Goal: Information Seeking & Learning: Find specific fact

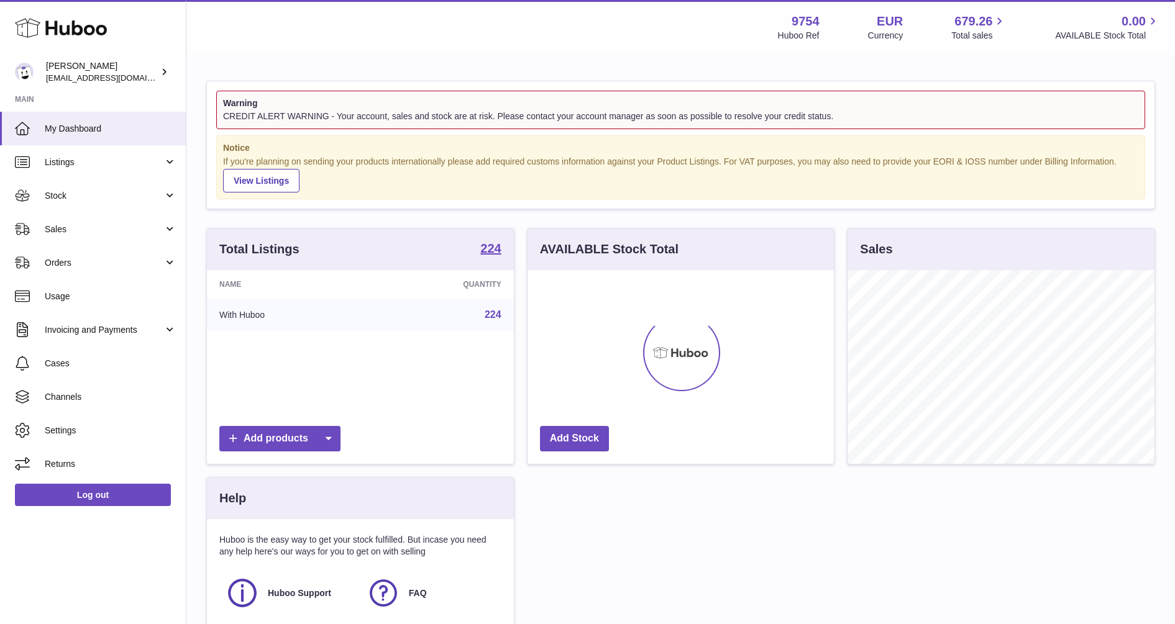
scroll to position [194, 306]
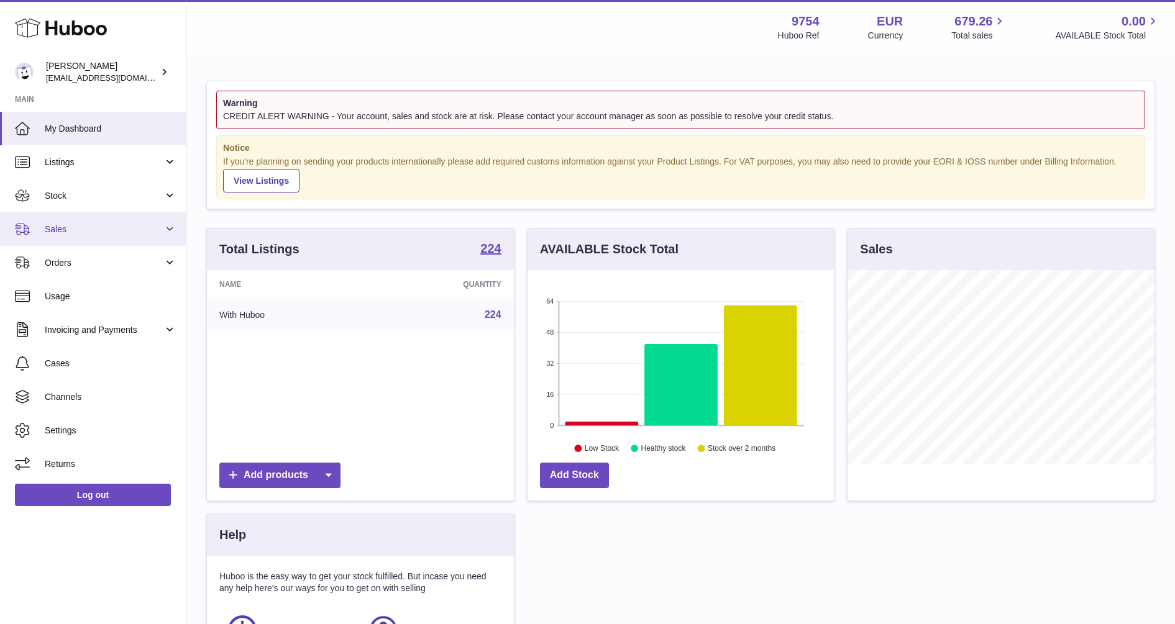
click at [66, 227] on span "Sales" at bounding box center [104, 230] width 119 height 12
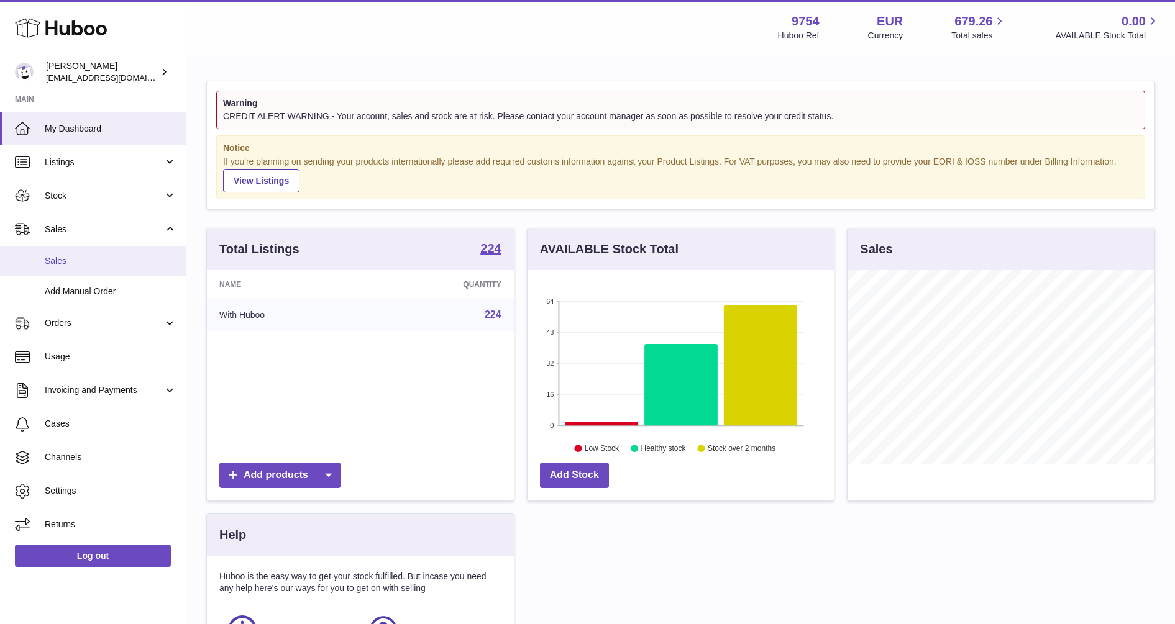
click at [63, 257] on span "Sales" at bounding box center [111, 261] width 132 height 12
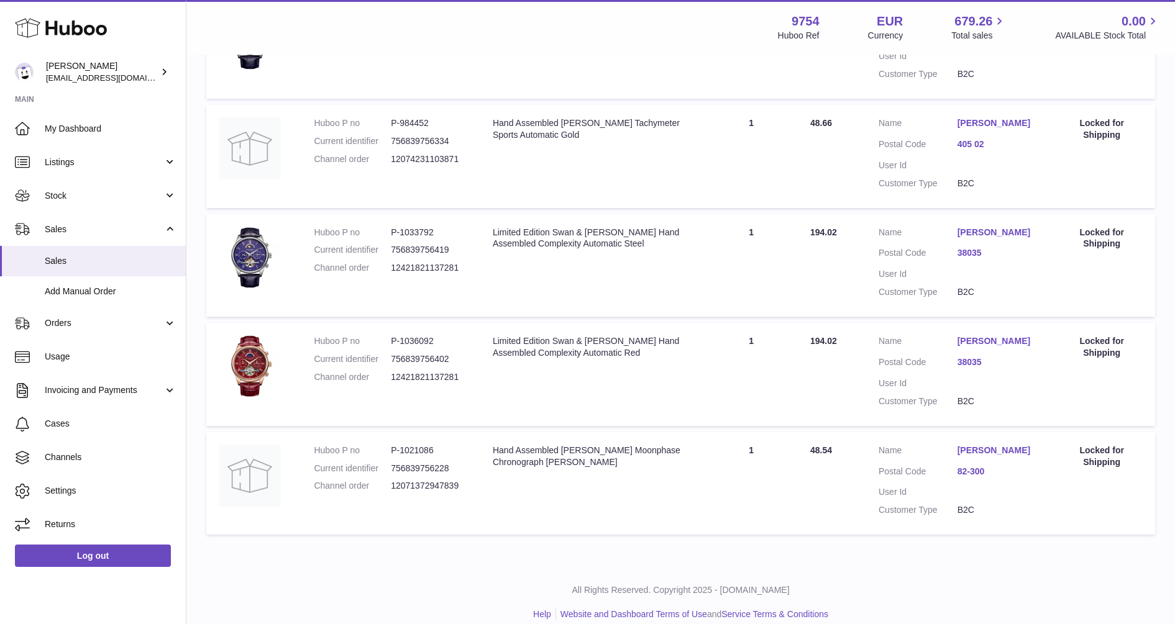
scroll to position [343, 0]
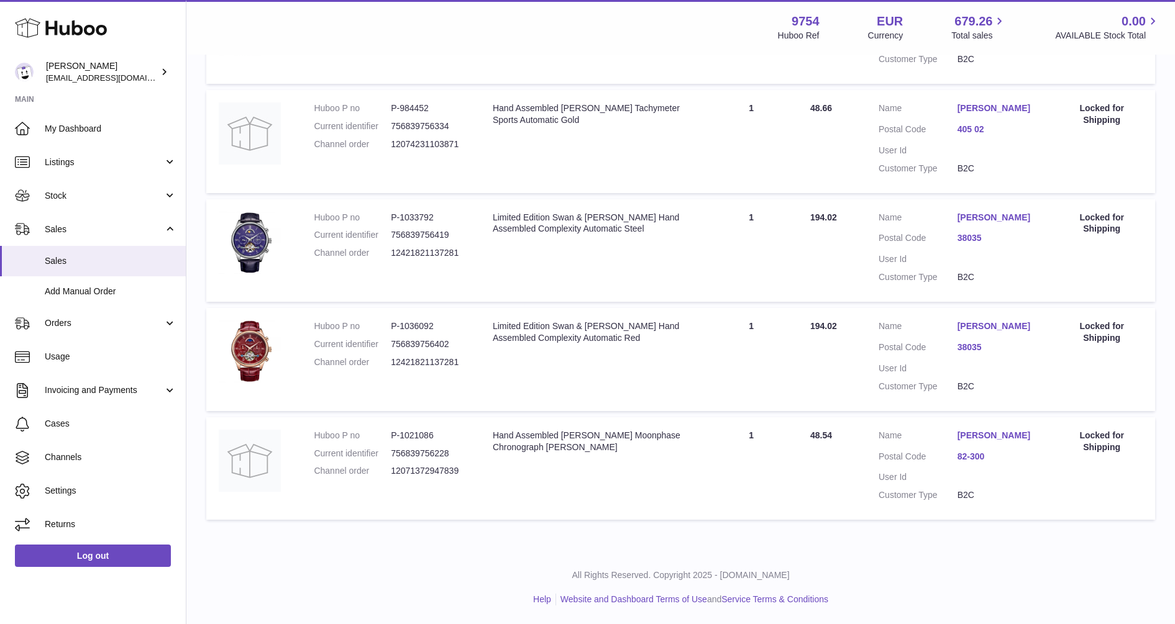
drag, startPoint x: 465, startPoint y: 457, endPoint x: 388, endPoint y: 458, distance: 77.7
click at [388, 458] on dl "Huboo P no P-1021086 Current identifier 756839756228 Channel order 120713729478…" at bounding box center [391, 457] width 154 height 54
copy dl "12071372947839"
click at [453, 481] on td "Huboo P no P-1021086 Current identifier 756839756228 Channel order 120713729478…" at bounding box center [390, 469] width 179 height 103
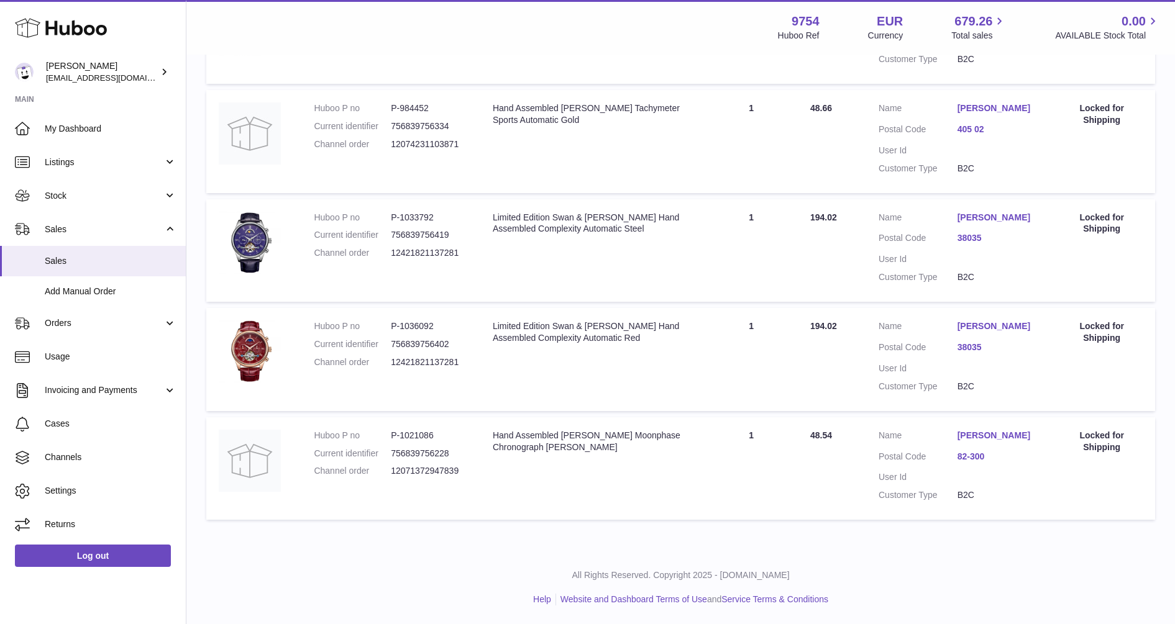
click at [997, 430] on link "[PERSON_NAME]" at bounding box center [996, 436] width 79 height 12
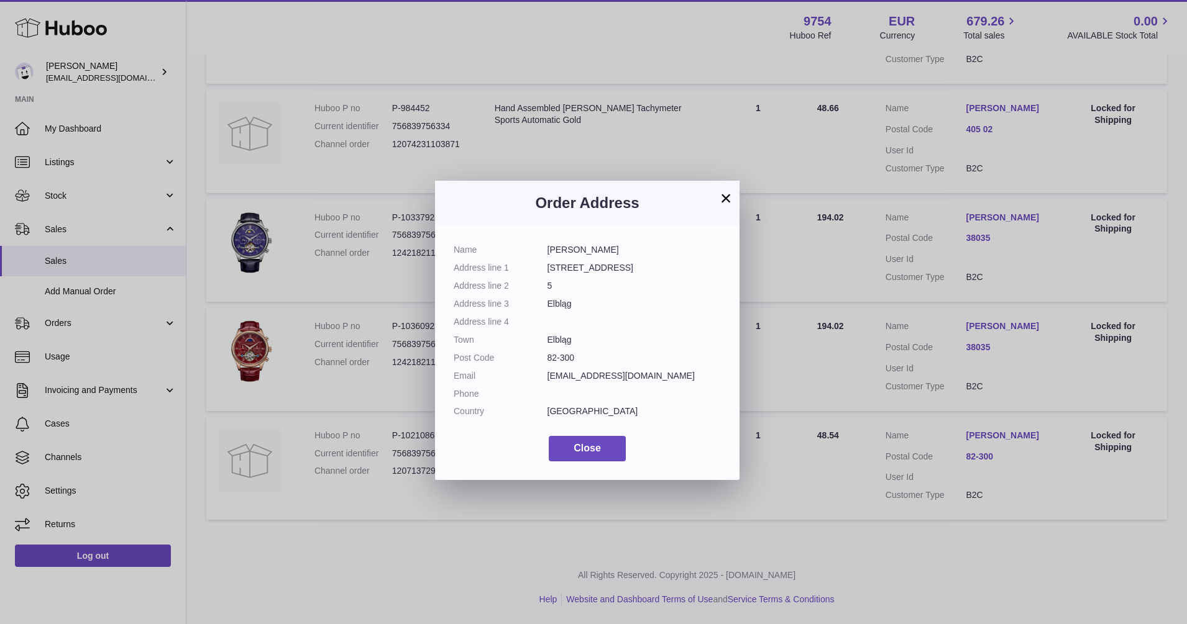
click at [723, 196] on button "×" at bounding box center [725, 198] width 15 height 15
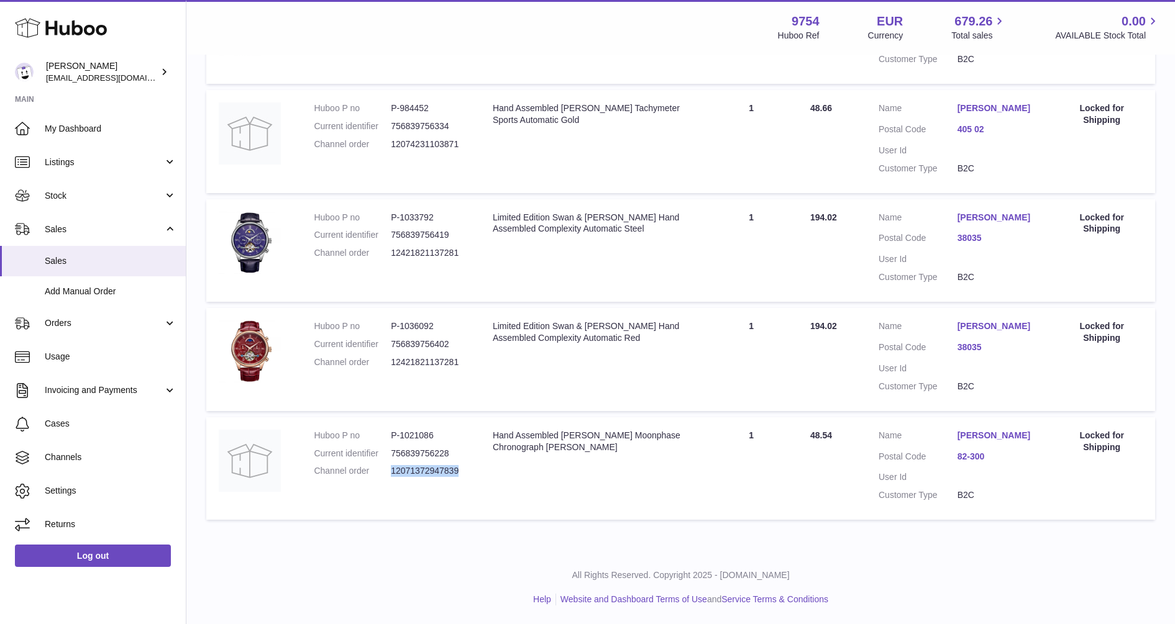
drag, startPoint x: 465, startPoint y: 459, endPoint x: 391, endPoint y: 462, distance: 74.0
click at [391, 465] on dd "12071372947839" at bounding box center [429, 471] width 77 height 12
copy dd "12071372947839"
